Goal: Communication & Community: Answer question/provide support

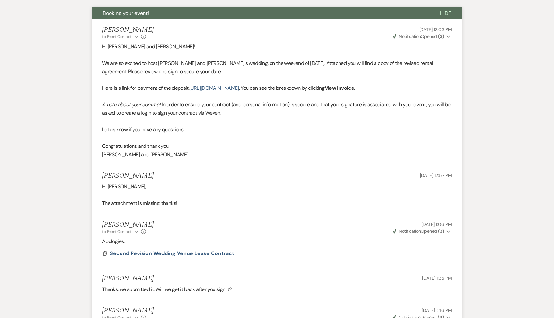
scroll to position [214, 0]
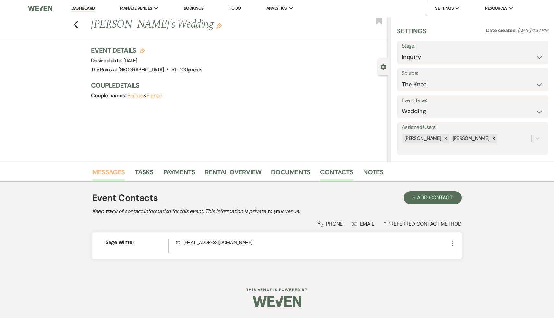
click at [112, 171] on link "Messages" at bounding box center [108, 174] width 33 height 14
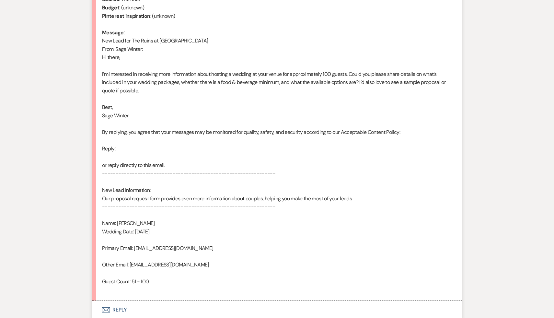
scroll to position [369, 0]
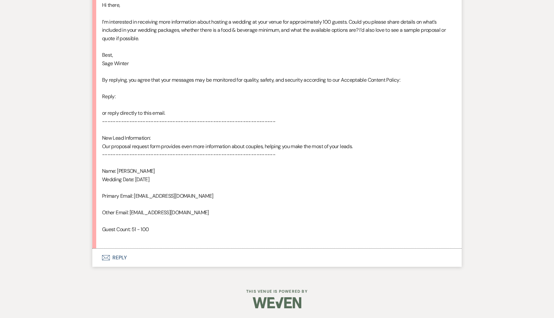
click at [121, 256] on button "Envelope Reply" at bounding box center [276, 257] width 369 height 18
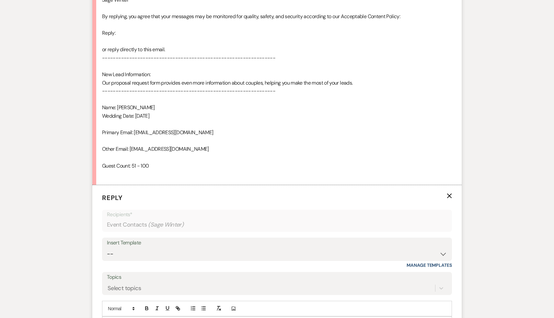
scroll to position [492, 0]
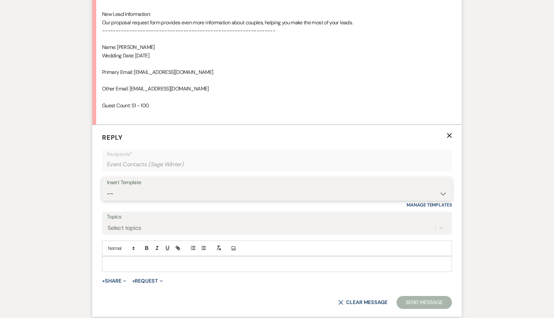
click at [441, 190] on select "-- Weven Planning Portal Introduction (Booked Events) Initial Inquiry Response …" at bounding box center [277, 193] width 340 height 13
select select "566"
click at [107, 187] on select "-- Weven Planning Portal Introduction (Booked Events) Initial Inquiry Response …" at bounding box center [277, 193] width 340 height 13
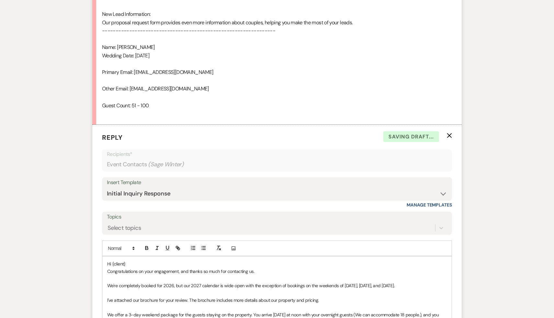
click at [130, 261] on p "Hi {client}" at bounding box center [276, 263] width 339 height 7
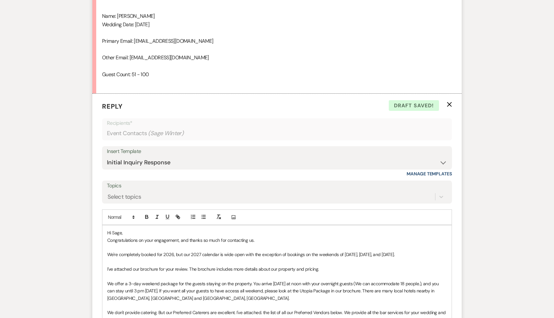
scroll to position [525, 0]
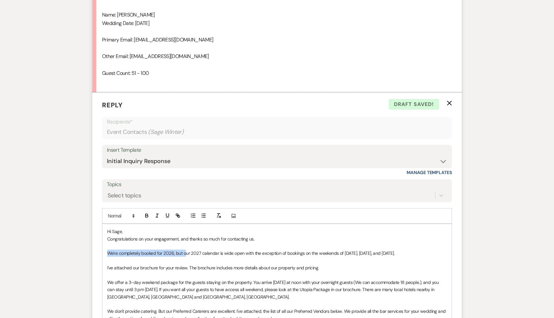
drag, startPoint x: 185, startPoint y: 253, endPoint x: 96, endPoint y: 253, distance: 89.1
click at [96, 253] on form "Reply X Draft saved! Recipients* Event Contacts ( Sage Winter ) Insert Template…" at bounding box center [276, 293] width 369 height 403
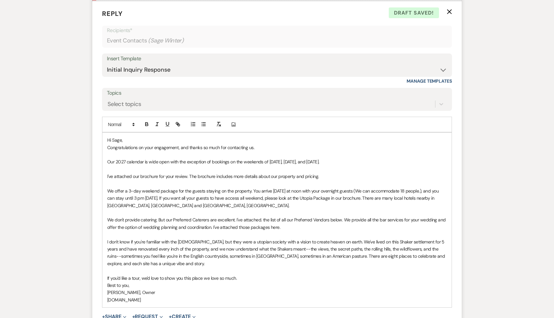
scroll to position [622, 0]
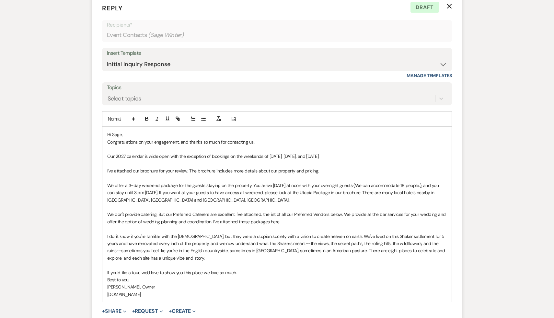
click at [278, 273] on p "If you'd like a tour, we'd love to show you this place we love so much." at bounding box center [276, 272] width 339 height 7
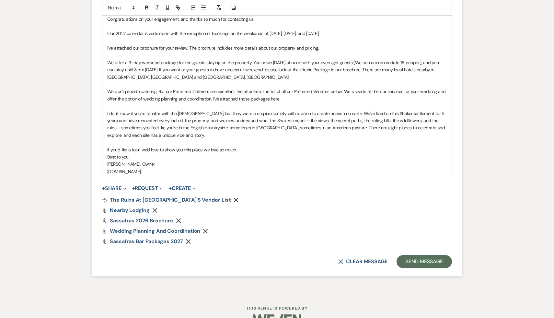
scroll to position [752, 0]
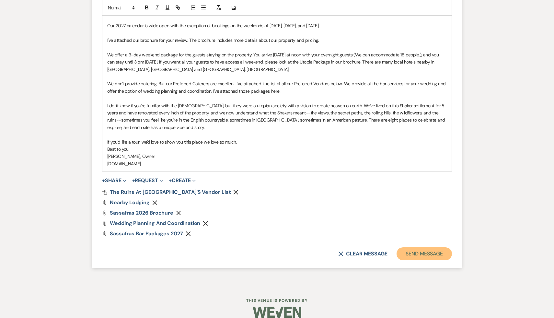
click at [430, 253] on button "Send Message" at bounding box center [423, 253] width 55 height 13
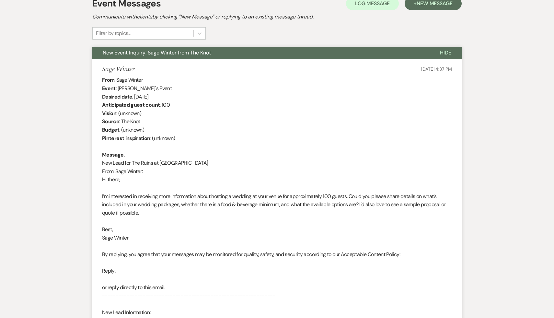
scroll to position [0, 0]
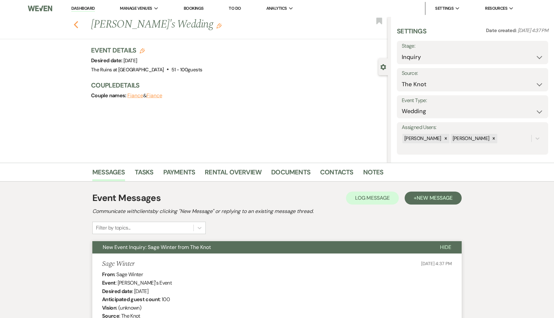
click at [74, 24] on icon "Previous" at bounding box center [76, 25] width 5 height 8
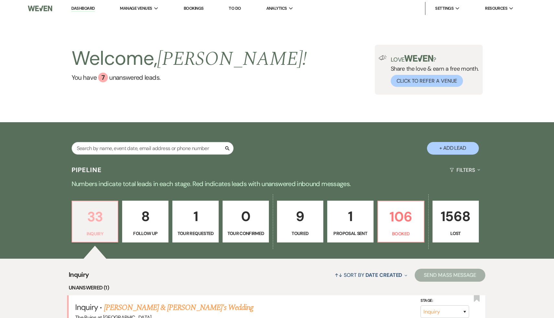
click at [97, 219] on p "33" at bounding box center [95, 217] width 38 height 22
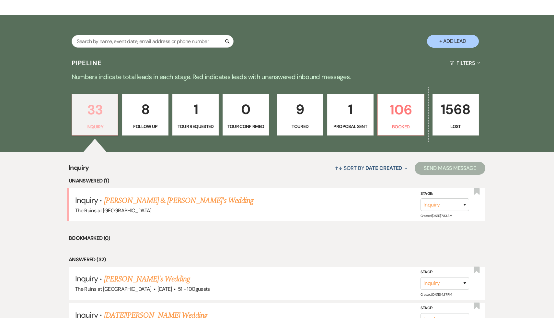
scroll to position [112, 0]
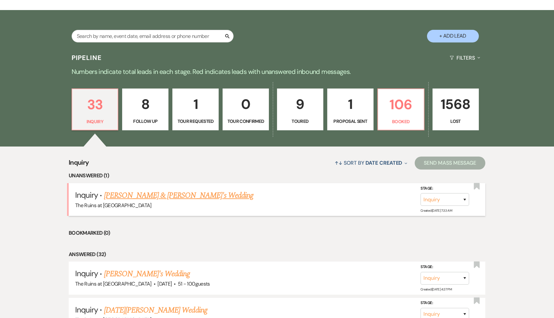
click at [164, 195] on link "[PERSON_NAME] & [PERSON_NAME]'s Wedding" at bounding box center [179, 195] width 150 height 12
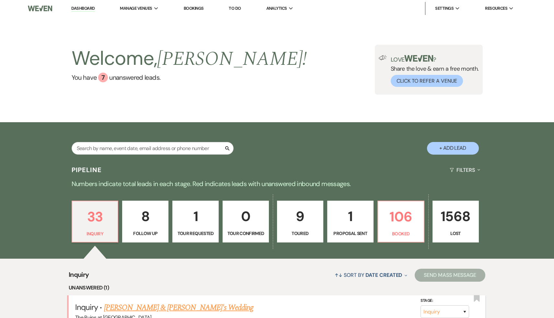
select select "4"
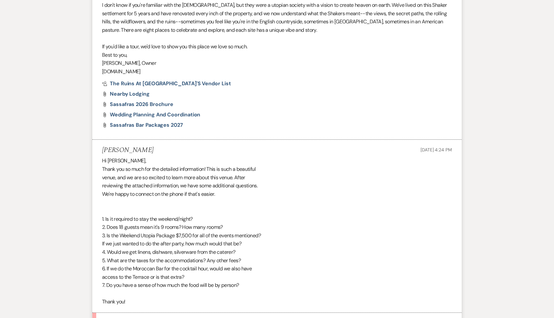
scroll to position [447, 0]
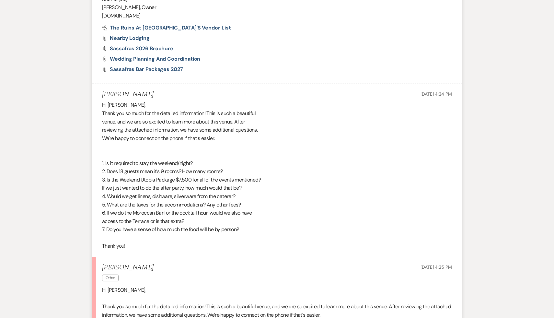
click at [208, 296] on p at bounding box center [277, 298] width 350 height 8
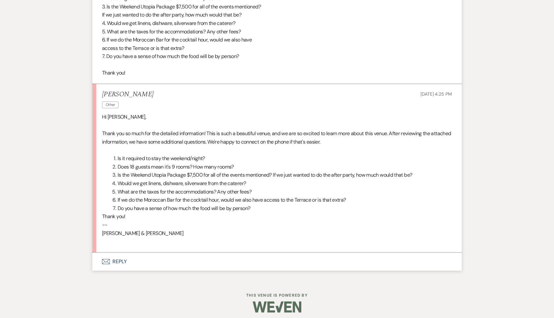
scroll to position [621, 0]
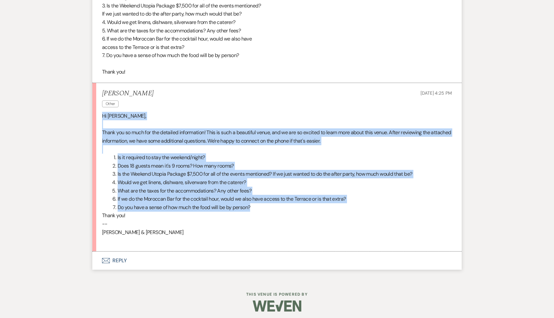
drag, startPoint x: 265, startPoint y: 209, endPoint x: 99, endPoint y: 114, distance: 190.8
click at [99, 114] on li "[PERSON_NAME] Other [DATE] 4:25 PM Hi [PERSON_NAME], ﻿ Thank you so much for th…" at bounding box center [276, 167] width 369 height 168
copy div "Hi [PERSON_NAME], ﻿ Thank you so much for the detailed information! This is suc…"
click at [116, 261] on button "Envelope Reply" at bounding box center [276, 260] width 369 height 18
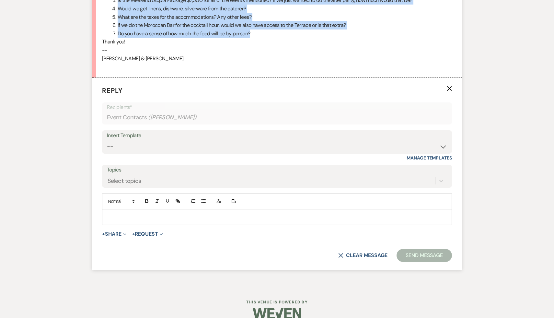
scroll to position [805, 0]
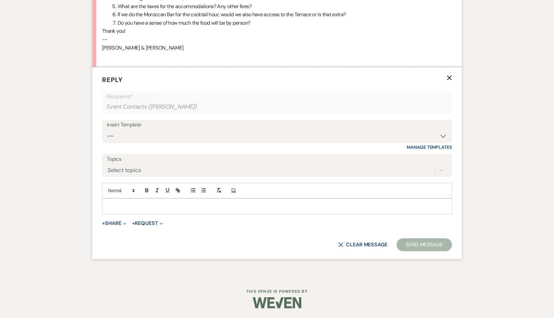
click at [216, 208] on p at bounding box center [276, 205] width 339 height 7
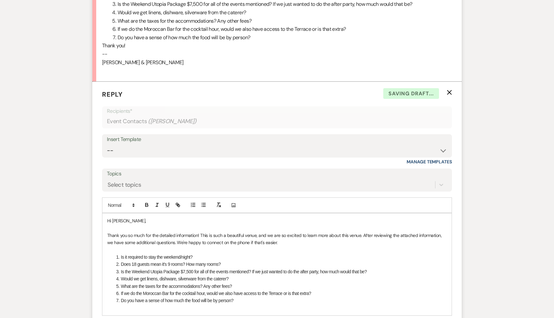
scroll to position [807, 0]
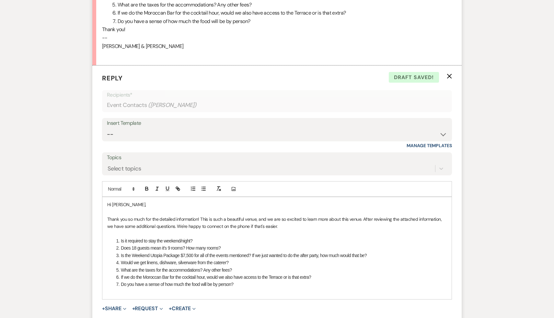
click at [136, 200] on div "Hi [PERSON_NAME], ﻿Thank you so much for the detailed information! This is such…" at bounding box center [276, 248] width 349 height 102
click at [138, 198] on div "Hi [PERSON_NAME], ﻿Thank you so much for the detailed information! This is such…" at bounding box center [276, 248] width 349 height 102
click at [137, 202] on p "Hi [PERSON_NAME]," at bounding box center [276, 204] width 339 height 7
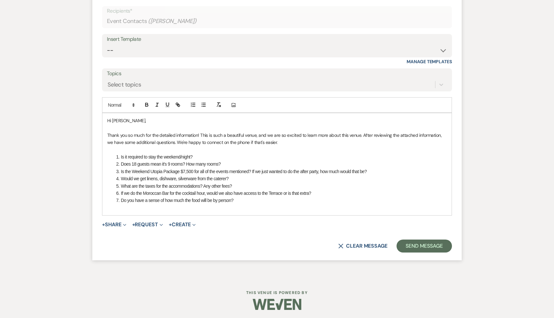
scroll to position [892, 0]
click at [295, 234] on form "Reply X Draft Recipients* Event Contacts ( [PERSON_NAME] ) Insert Template -- W…" at bounding box center [276, 119] width 369 height 279
click at [402, 184] on li "What are the taxes for the accommodations? Any other fees?" at bounding box center [280, 184] width 333 height 7
click at [328, 230] on form "Reply X Draft Recipients* Event Contacts ( [PERSON_NAME] ) Insert Template -- W…" at bounding box center [276, 119] width 369 height 279
click at [378, 196] on li "Do you have a sense of how much the food will be by person?" at bounding box center [280, 198] width 333 height 7
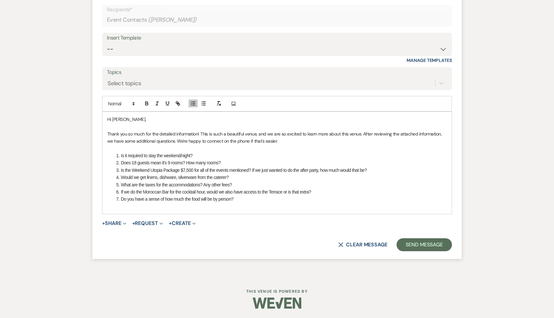
click at [321, 230] on form "Reply X Draft Recipients* Event Contacts ( [PERSON_NAME] ) Insert Template -- W…" at bounding box center [276, 119] width 369 height 279
click at [254, 198] on li "Do you have a sense of how much the food will be by person?" at bounding box center [280, 198] width 333 height 7
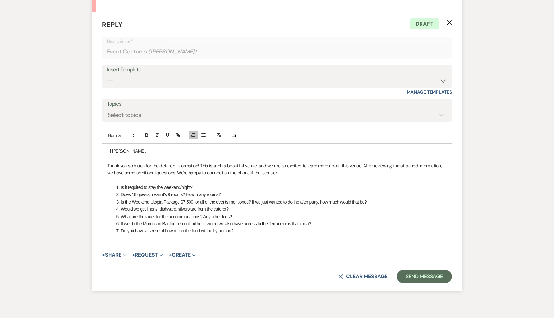
scroll to position [883, 0]
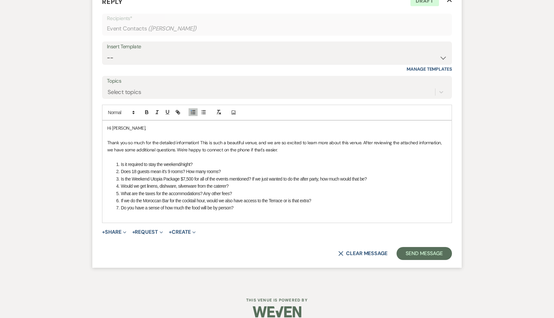
click at [236, 181] on li "Is the Weekend Utopia Package $7,500 for all of the events mentioned? If we jus…" at bounding box center [280, 178] width 333 height 7
click at [229, 167] on li "Is it required to stay the weekend/night?" at bounding box center [280, 164] width 333 height 7
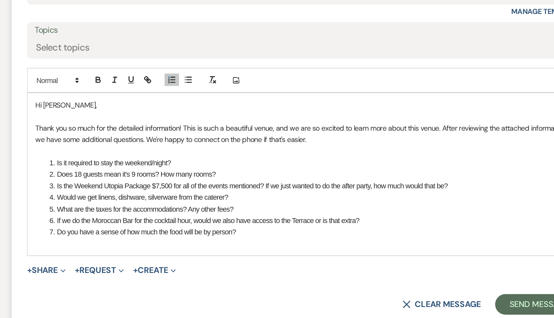
drag, startPoint x: 281, startPoint y: 149, endPoint x: 111, endPoint y: 128, distance: 171.4
click at [111, 128] on div "Hi [PERSON_NAME], ﻿Thank you so much for the detailed information! This is such…" at bounding box center [276, 171] width 349 height 102
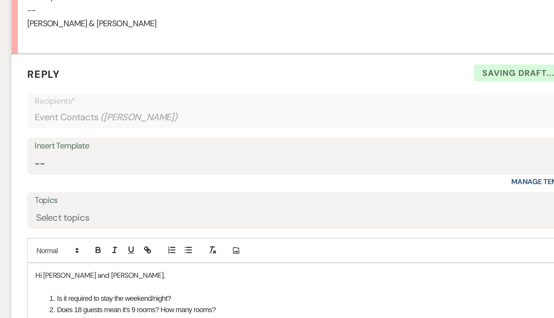
scroll to position [805, 0]
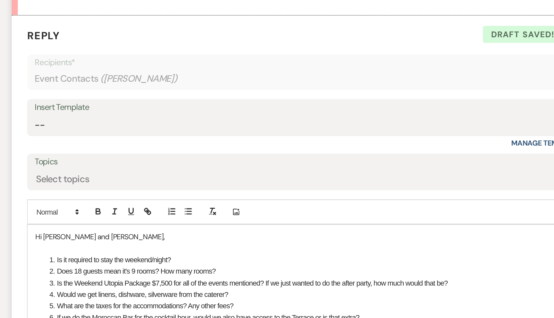
click at [146, 208] on p "Hi [PERSON_NAME] and [PERSON_NAME]," at bounding box center [276, 206] width 339 height 7
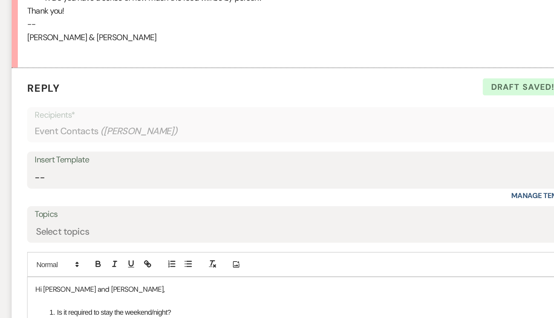
scroll to position [762, 0]
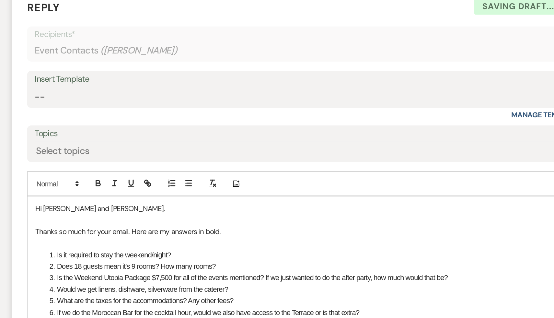
click at [207, 279] on li "Is it required to stay the weekend/night?" at bounding box center [280, 277] width 333 height 7
click at [147, 234] on icon "button" at bounding box center [147, 233] width 6 height 6
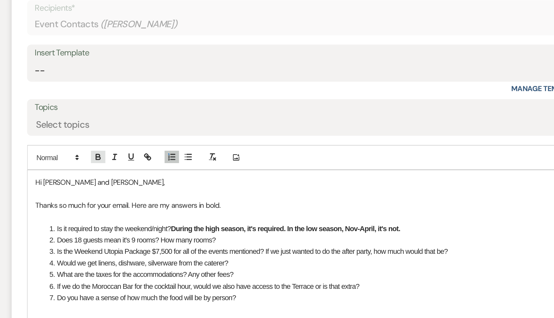
scroll to position [780, 0]
click at [234, 267] on li "Does 18 guests mean it's 9 rooms? How many rooms?" at bounding box center [280, 267] width 333 height 7
click at [147, 215] on icon "button" at bounding box center [146, 215] width 2 height 2
click at [379, 275] on li "Is the Weekend Utopia Package $7,500 for all of the events mentioned? If we jus…" at bounding box center [280, 274] width 333 height 7
click at [146, 214] on icon "button" at bounding box center [146, 215] width 2 height 2
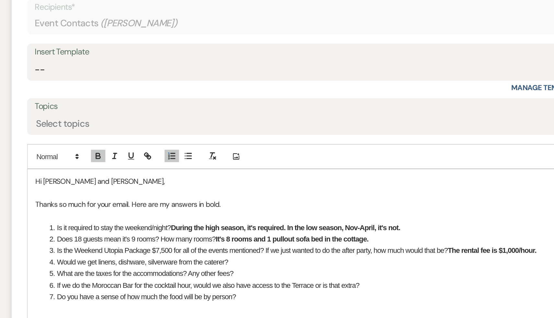
click at [236, 282] on li "Would we get linens, dishware, silverware from the caterer?" at bounding box center [280, 282] width 333 height 7
click at [145, 215] on icon "button" at bounding box center [147, 216] width 6 height 6
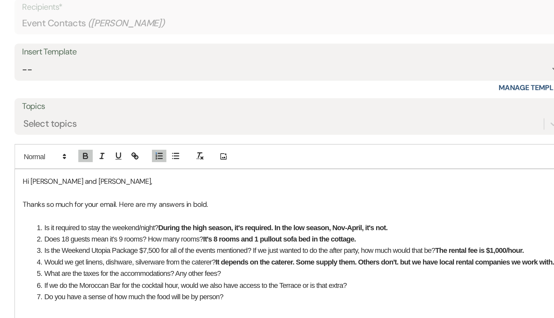
click at [242, 289] on li "What are the taxes for the accommodations? Any other fees?" at bounding box center [280, 289] width 333 height 7
click at [147, 217] on icon "button" at bounding box center [147, 216] width 6 height 6
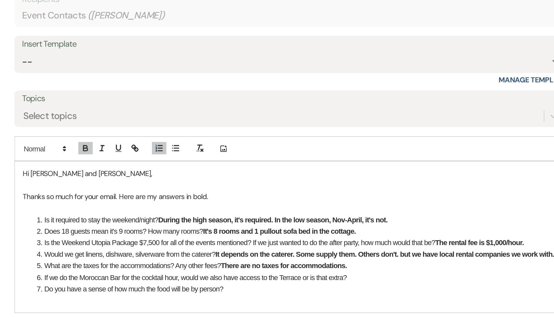
scroll to position [785, 0]
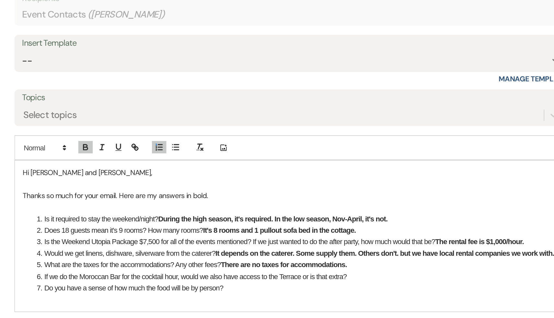
click at [327, 293] on li "If we do the Moroccan Bar for the cocktail hour, would we also have access to t…" at bounding box center [280, 291] width 333 height 7
click at [147, 208] on icon "button" at bounding box center [147, 210] width 6 height 6
click at [257, 301] on li "Do you have a sense of how much the food will be by person?" at bounding box center [280, 298] width 333 height 7
click at [147, 210] on icon "button" at bounding box center [146, 210] width 2 height 2
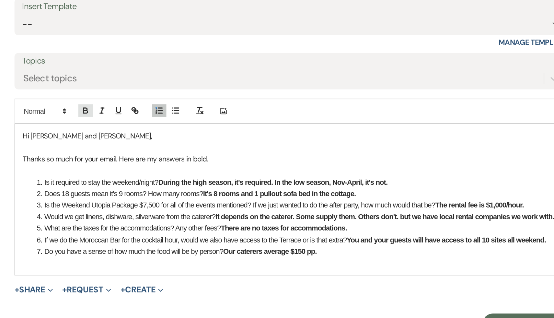
scroll to position [811, 0]
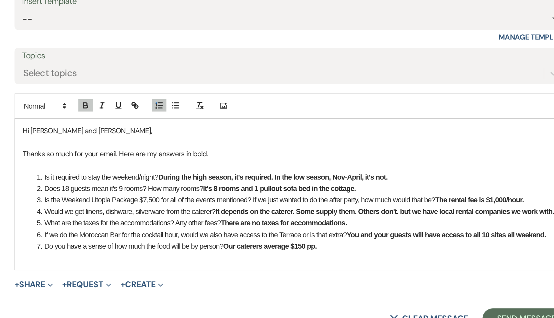
click at [323, 276] on li "Do you have a sense of how much the food will be by person? Our caterers averag…" at bounding box center [280, 272] width 333 height 7
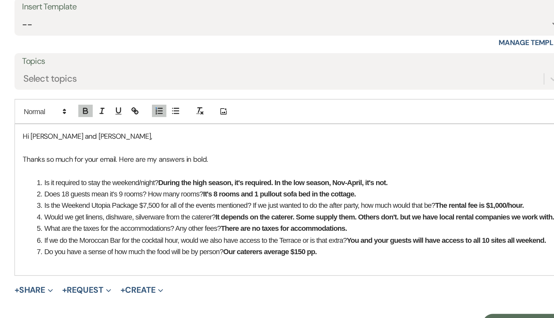
scroll to position [826, 0]
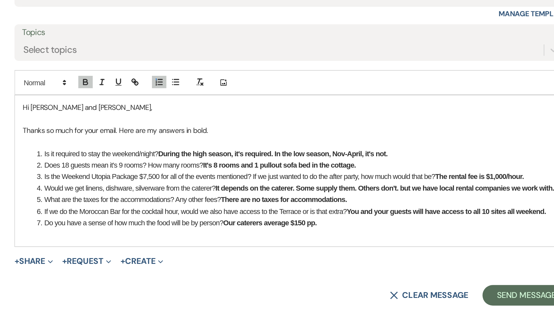
click at [299, 258] on li "Do you have a sense of how much the food will be by person? Our caterers averag…" at bounding box center [280, 257] width 333 height 7
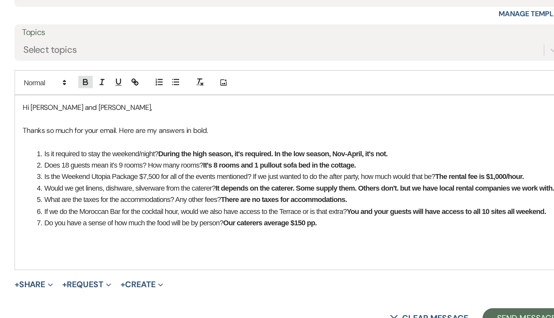
click at [147, 170] on icon "button" at bounding box center [147, 169] width 6 height 6
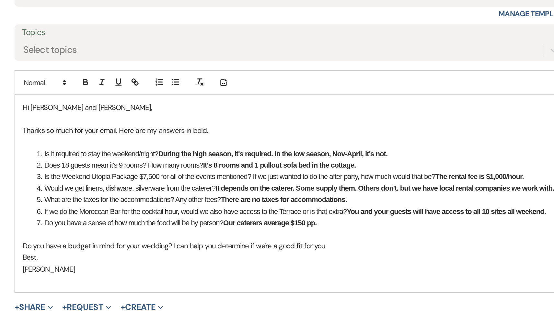
click at [121, 287] on p "[PERSON_NAME]" at bounding box center [276, 286] width 339 height 7
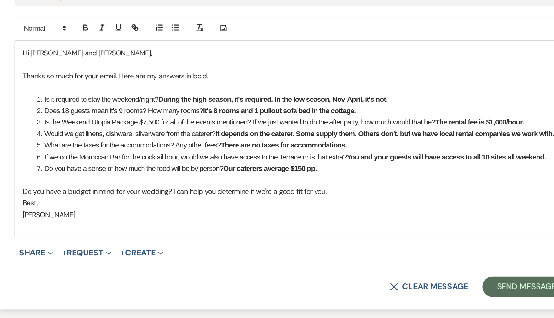
scroll to position [878, 0]
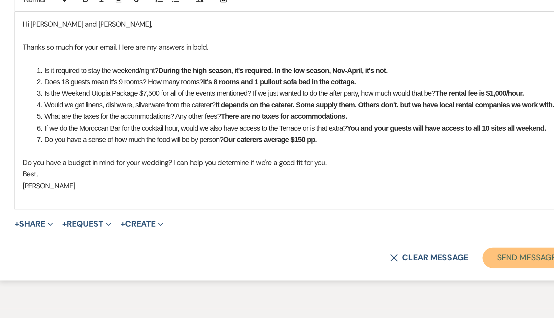
click at [413, 278] on button "Send Message" at bounding box center [423, 279] width 55 height 13
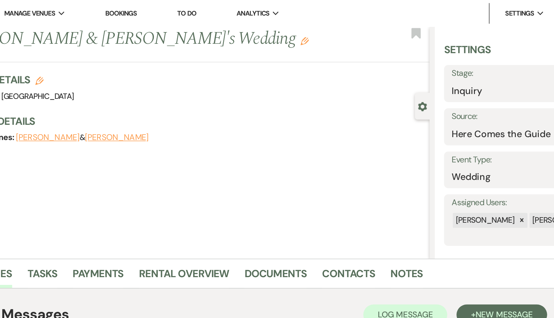
scroll to position [0, 0]
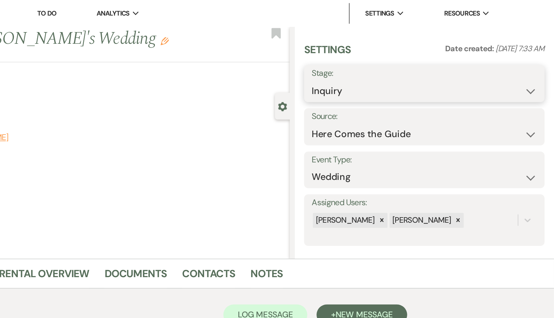
click at [539, 57] on select "Inquiry Follow Up Tour Requested Tour Confirmed Toured Proposal Sent Booked Lost" at bounding box center [473, 57] width 142 height 13
select select "9"
click at [402, 51] on select "Inquiry Follow Up Tour Requested Tour Confirmed Toured Proposal Sent Booked Lost" at bounding box center [473, 57] width 142 height 13
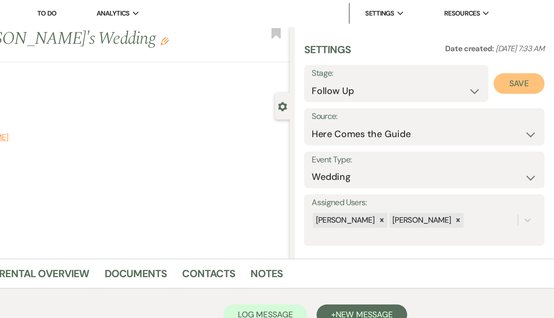
click at [533, 55] on button "Save" at bounding box center [532, 52] width 32 height 13
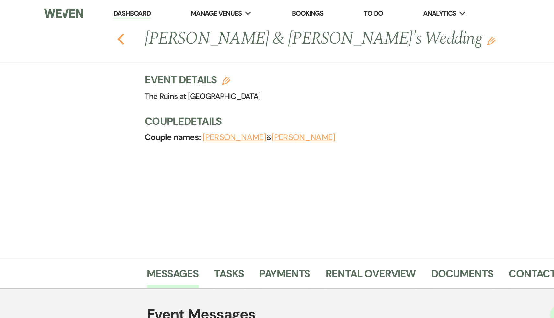
click at [74, 23] on icon "Previous" at bounding box center [76, 25] width 5 height 8
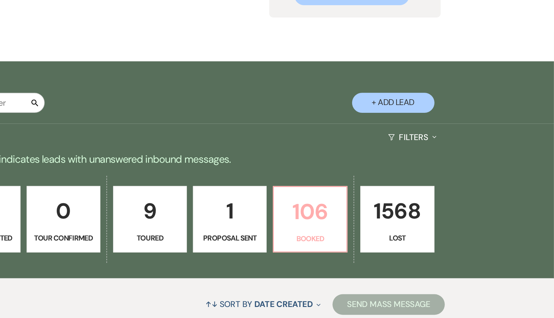
click at [404, 222] on p "106" at bounding box center [401, 217] width 38 height 22
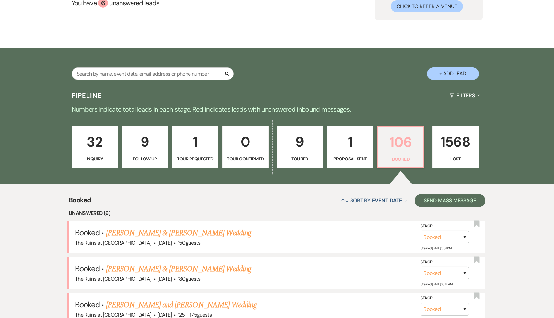
scroll to position [177, 0]
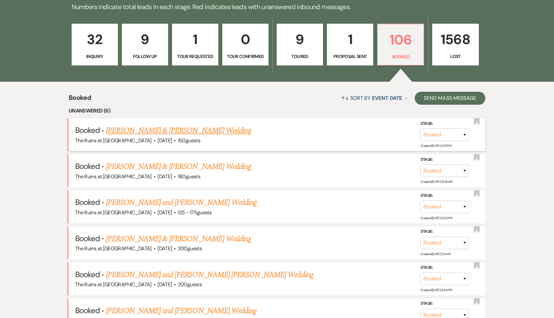
click at [179, 133] on link "[PERSON_NAME] & [PERSON_NAME] Wedding" at bounding box center [178, 131] width 145 height 12
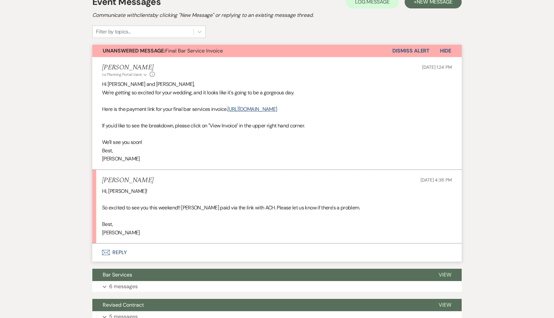
scroll to position [203, 0]
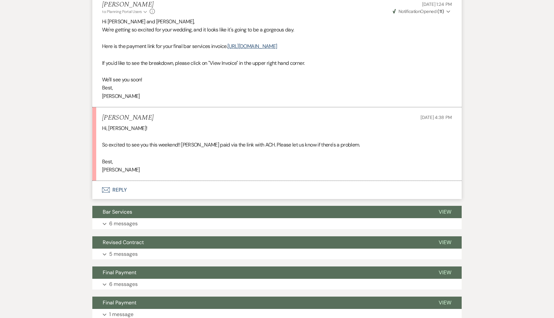
click at [118, 191] on button "Envelope Reply" at bounding box center [276, 190] width 369 height 18
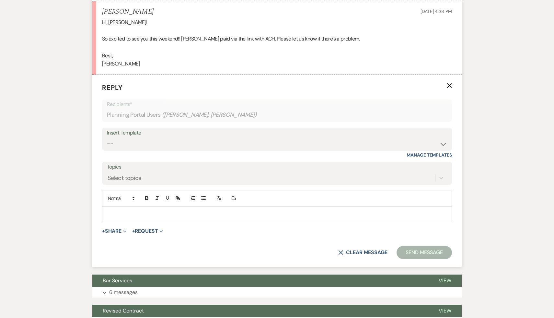
scroll to position [320, 0]
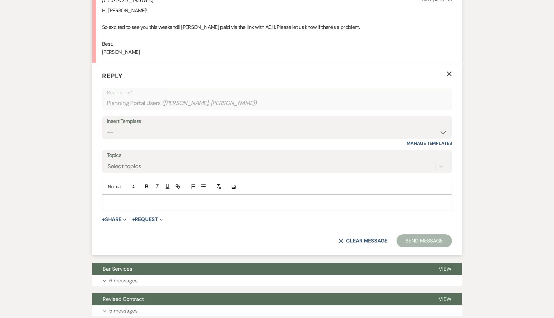
click at [119, 199] on p at bounding box center [276, 202] width 339 height 7
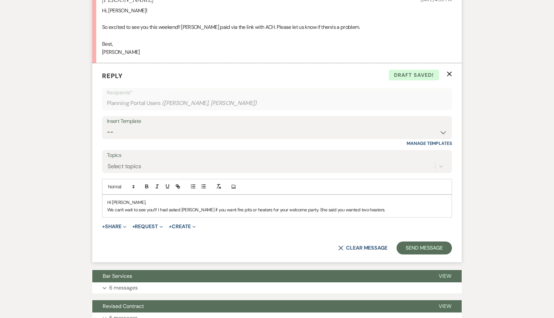
click at [243, 240] on form "Reply X Draft saved! Recipients* Planning Portal Users ( [PERSON_NAME], [PERSON…" at bounding box center [276, 162] width 369 height 199
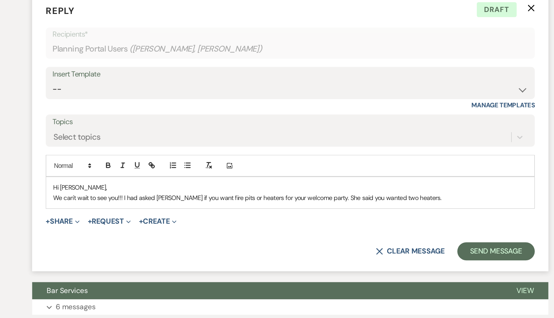
click at [369, 209] on p "We can't wait to see you!!! I had asked [PERSON_NAME] if you want fire pits or …" at bounding box center [276, 209] width 339 height 7
click at [375, 210] on p "We can't wait to see you!!! I had asked [PERSON_NAME] if you want fire pits or …" at bounding box center [276, 209] width 339 height 7
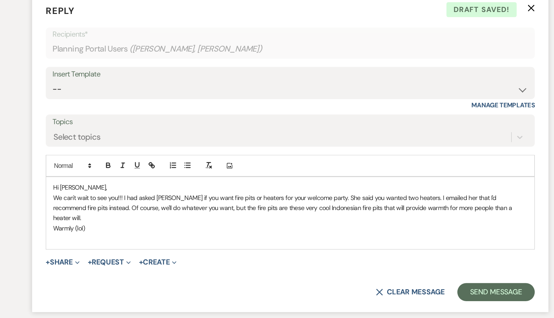
click at [137, 228] on p "Warmly (lol)" at bounding box center [276, 231] width 339 height 7
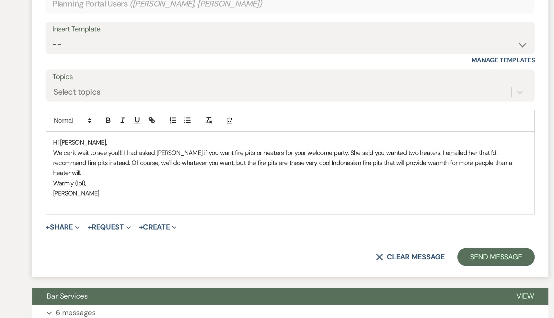
scroll to position [336, 0]
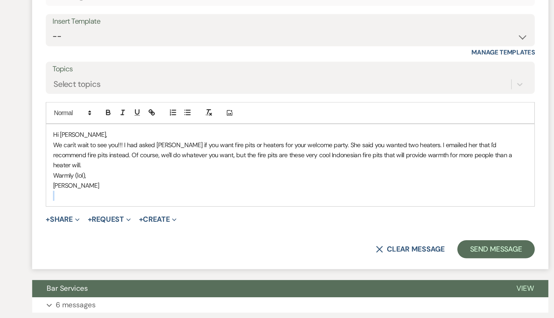
drag, startPoint x: 101, startPoint y: 243, endPoint x: 260, endPoint y: 251, distance: 158.9
click at [260, 251] on form "Reply X Draft Recipients* Planning Portal Users ( [PERSON_NAME], [PERSON_NAME] …" at bounding box center [276, 165] width 369 height 235
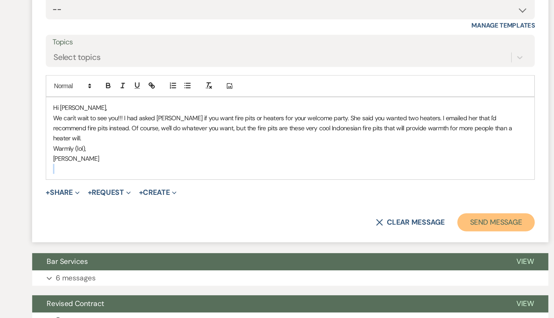
scroll to position [394, 0]
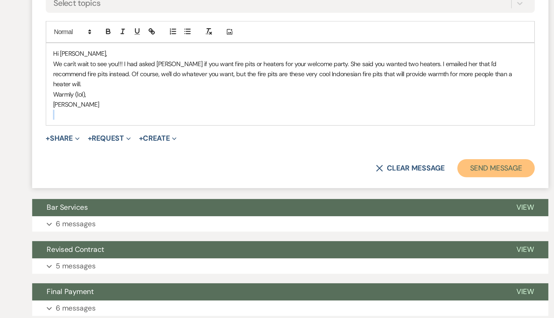
drag, startPoint x: 417, startPoint y: 266, endPoint x: 422, endPoint y: 205, distance: 60.7
click at [422, 205] on button "Send Message" at bounding box center [423, 210] width 55 height 13
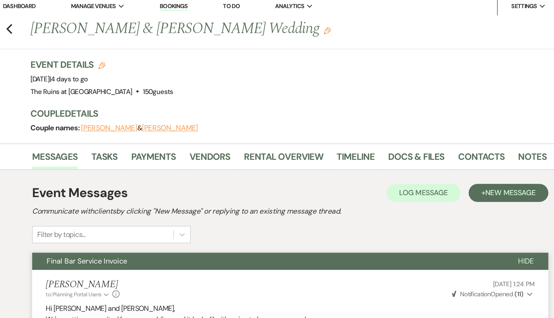
scroll to position [0, 0]
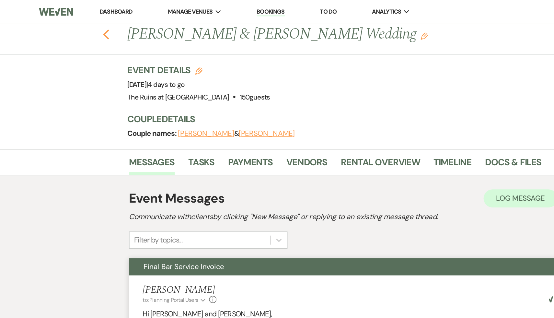
click at [75, 25] on use "button" at bounding box center [76, 24] width 4 height 7
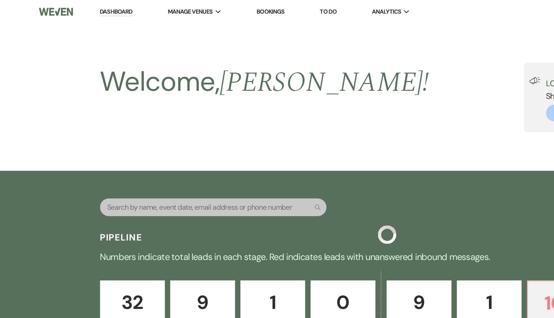
scroll to position [177, 0]
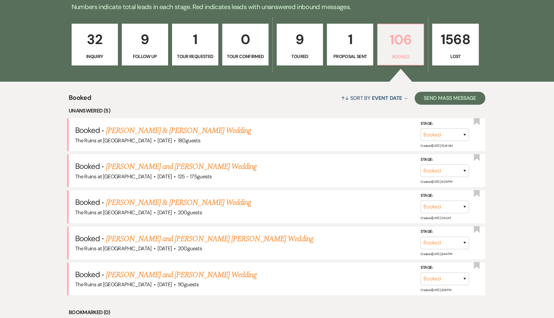
click at [412, 42] on p "106" at bounding box center [401, 40] width 38 height 22
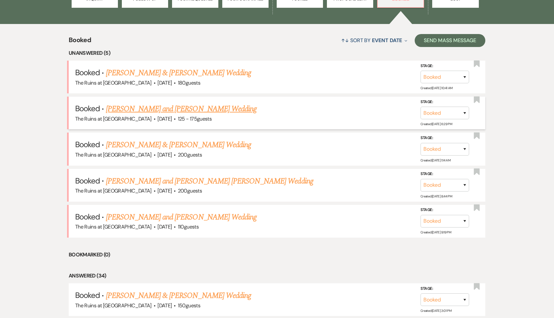
scroll to position [242, 0]
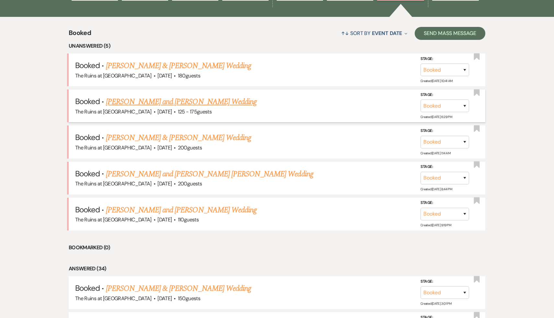
click at [183, 101] on link "[PERSON_NAME] and [PERSON_NAME] Wedding" at bounding box center [181, 102] width 151 height 12
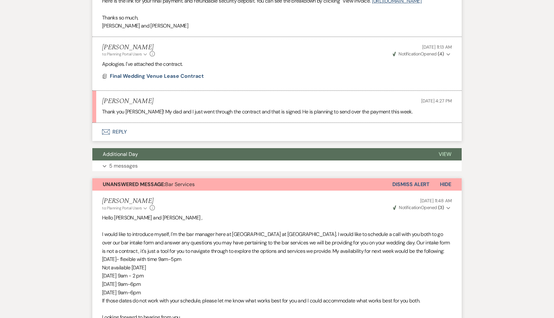
scroll to position [236, 0]
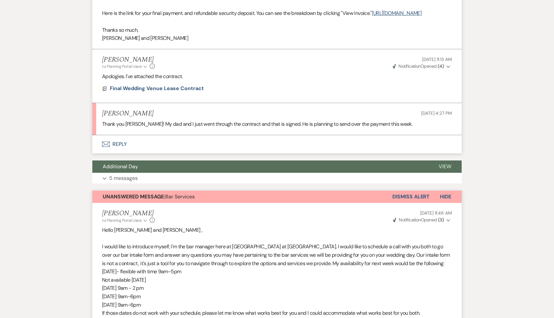
click at [122, 153] on button "Envelope Reply" at bounding box center [276, 144] width 369 height 18
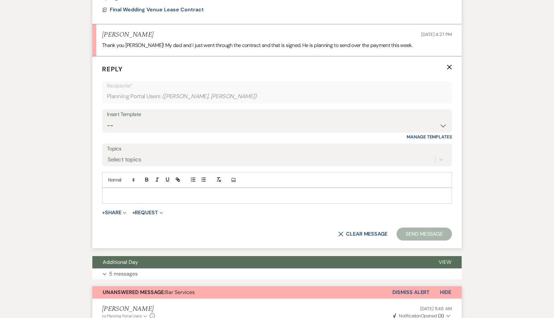
scroll to position [316, 0]
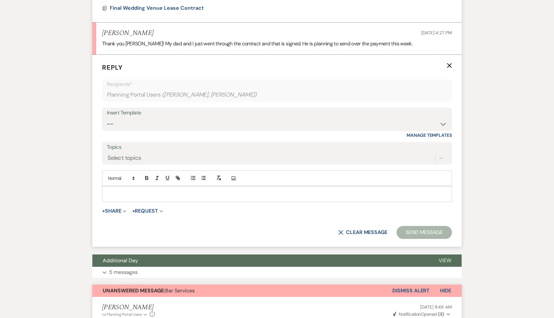
click at [131, 197] on p at bounding box center [276, 193] width 339 height 7
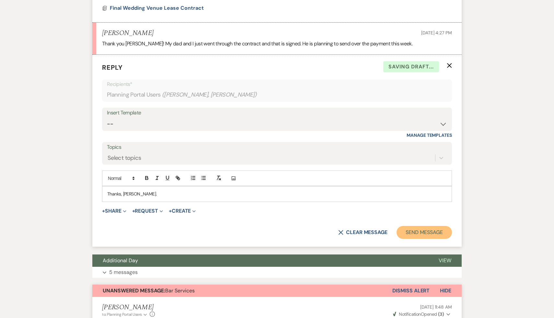
click at [425, 239] on button "Send Message" at bounding box center [423, 232] width 55 height 13
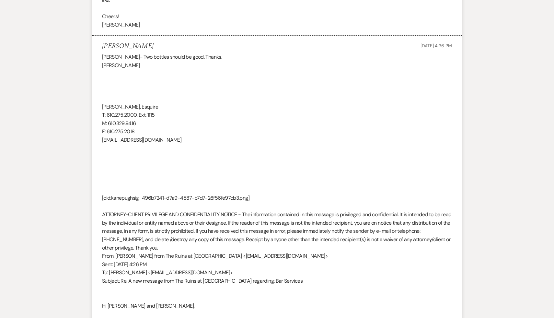
scroll to position [1093, 0]
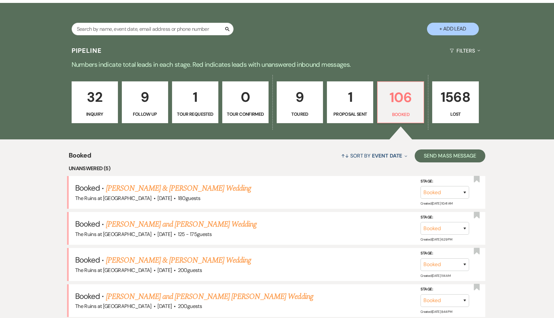
scroll to position [118, 0]
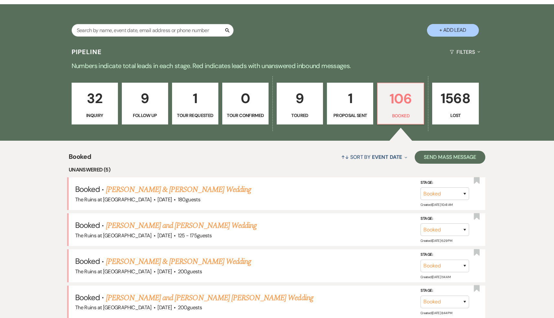
click at [87, 108] on p "32" at bounding box center [95, 98] width 38 height 22
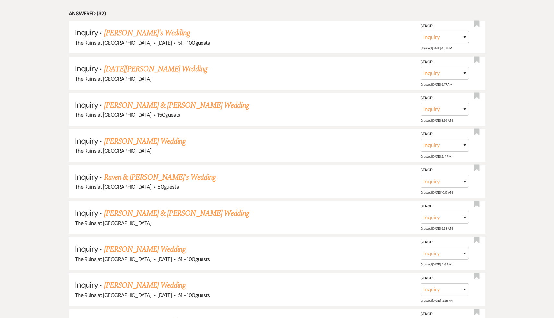
scroll to position [317, 0]
click at [148, 209] on link "[PERSON_NAME] & [PERSON_NAME] Wedding" at bounding box center [176, 213] width 145 height 12
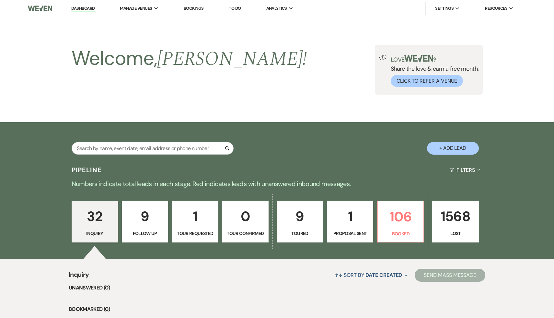
select select "6"
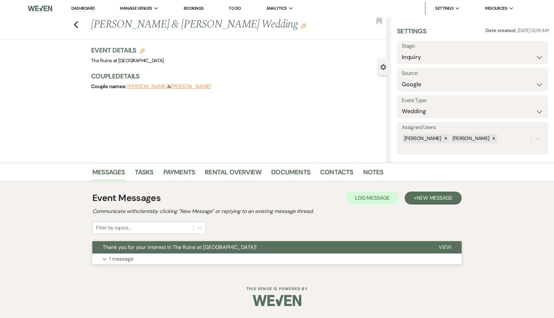
click at [196, 251] on button "Thank you for your interest in The Ruins at [GEOGRAPHIC_DATA]!" at bounding box center [260, 247] width 336 height 12
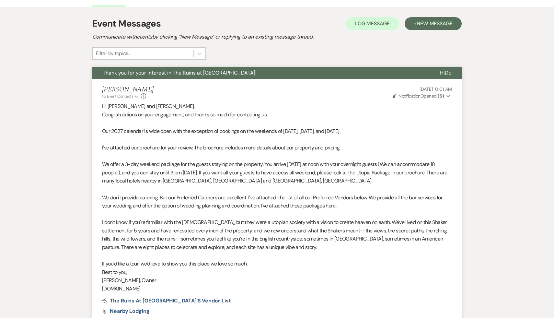
scroll to position [175, 0]
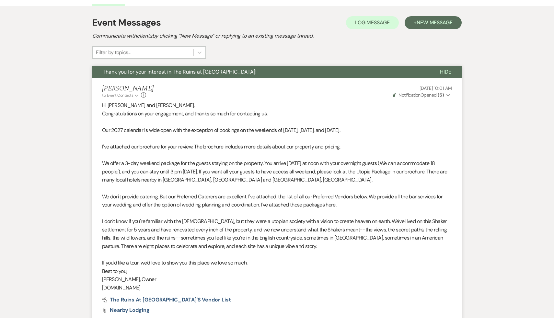
scroll to position [317, 0]
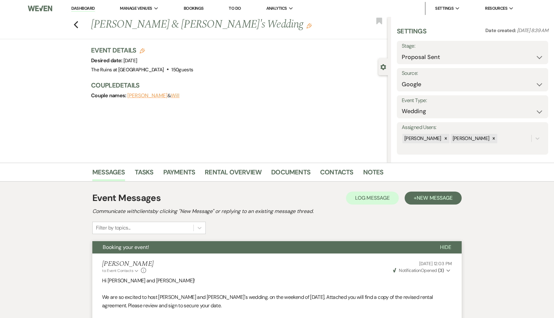
click at [83, 8] on link "Dashboard" at bounding box center [82, 9] width 23 height 6
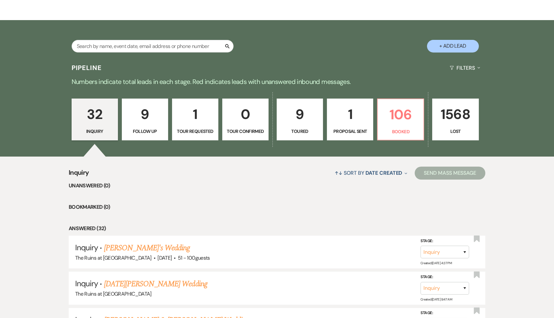
scroll to position [76, 0]
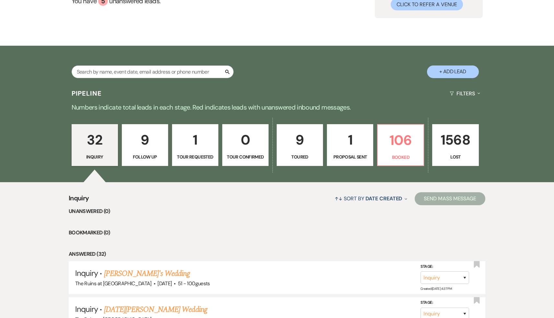
click at [447, 71] on button "+ Add Lead" at bounding box center [453, 71] width 52 height 13
select select "534"
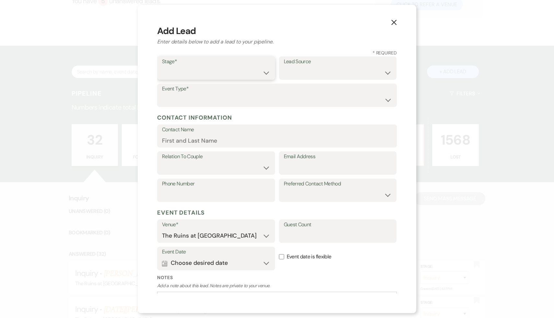
click at [264, 73] on select "Inquiry Follow Up Tour Requested Tour Confirmed Toured Proposal Sent Booked Lost" at bounding box center [216, 72] width 108 height 13
select select "1"
click at [162, 66] on select "Inquiry Follow Up Tour Requested Tour Confirmed Toured Proposal Sent Booked Lost" at bounding box center [216, 72] width 108 height 13
select select "6"
